Goal: Task Accomplishment & Management: Manage account settings

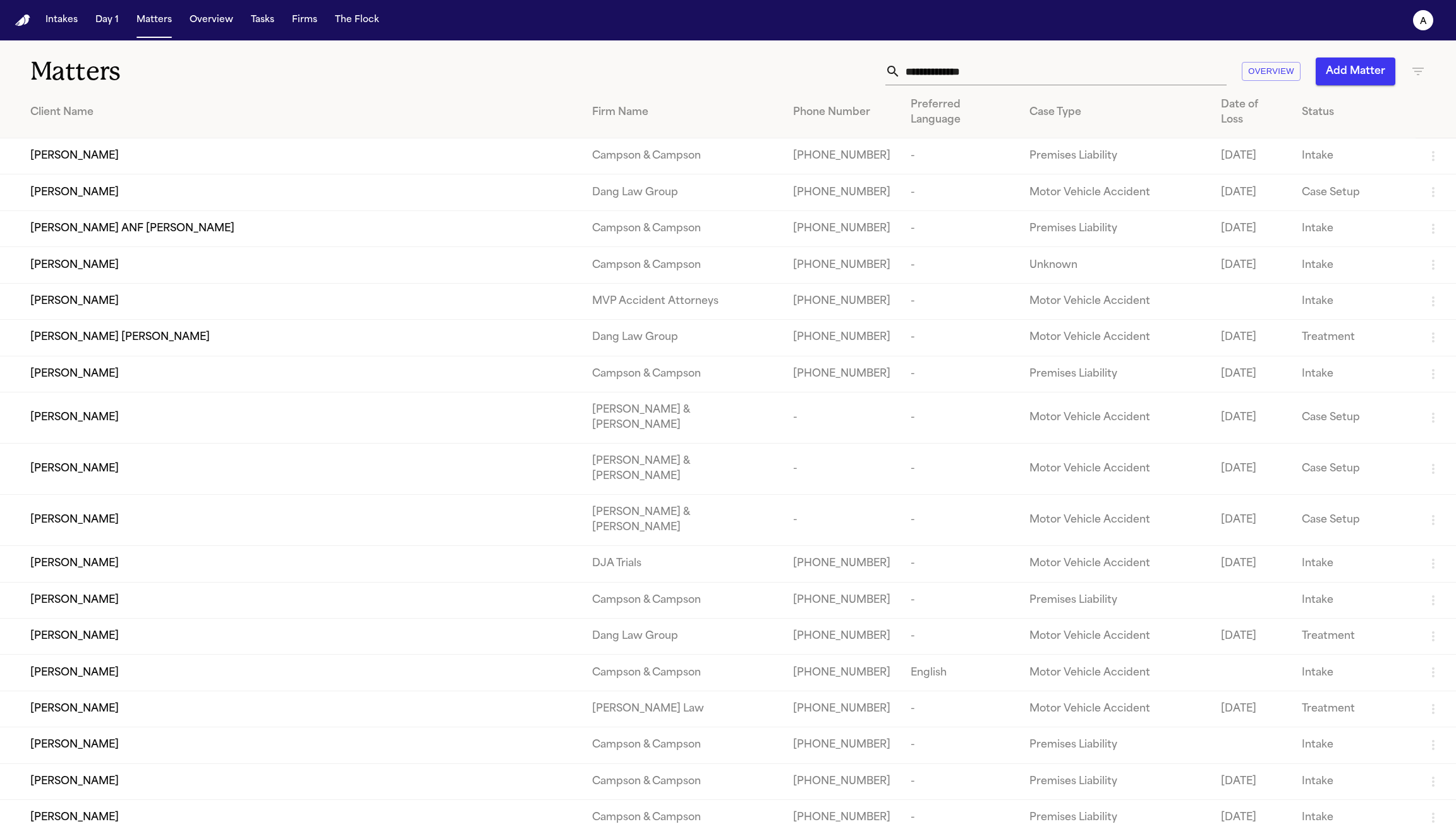
click at [142, 148] on div "[PERSON_NAME]" at bounding box center [301, 156] width 542 height 16
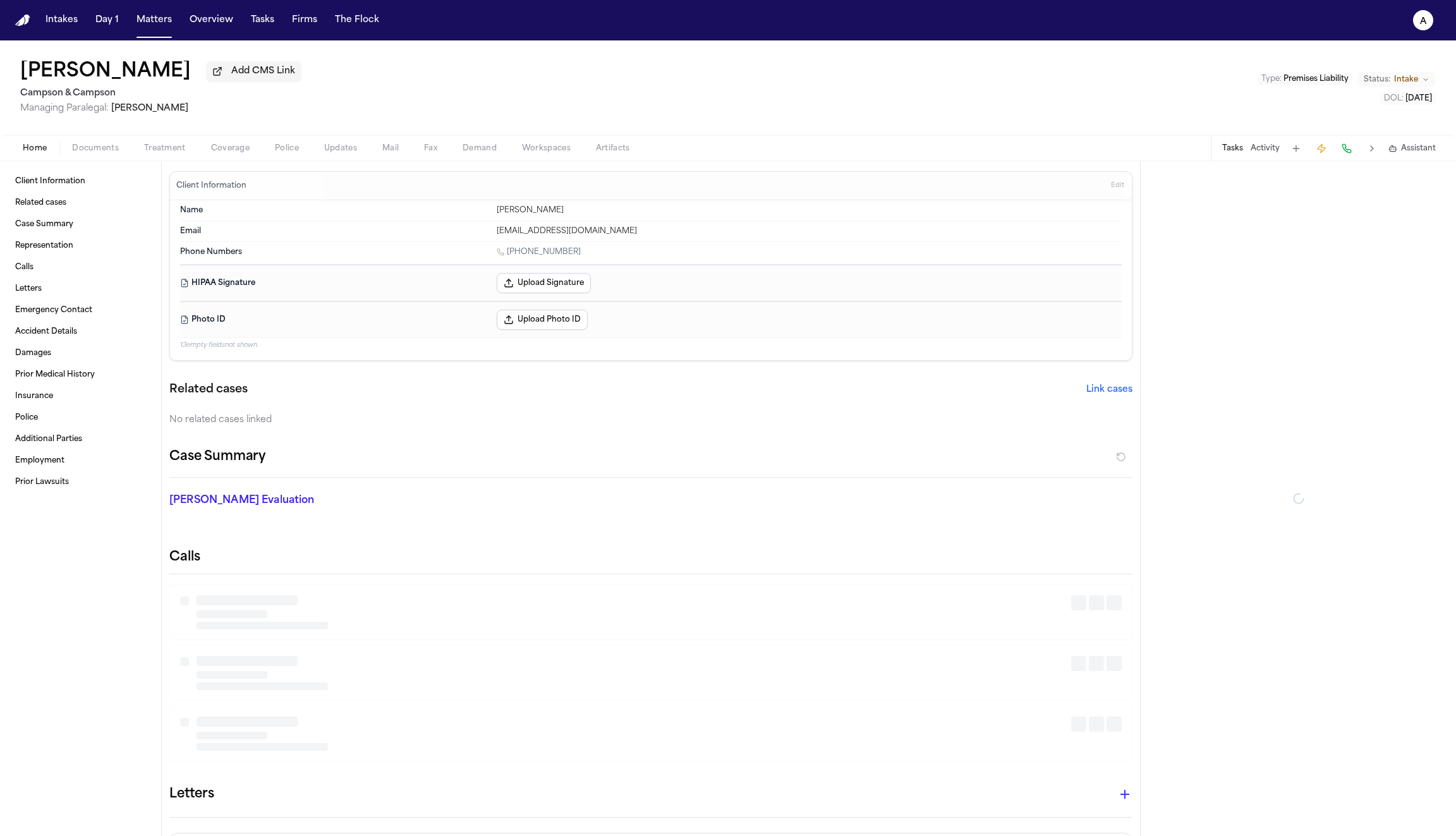
click at [221, 154] on span "Coverage" at bounding box center [231, 148] width 38 height 10
